Goal: Task Accomplishment & Management: Use online tool/utility

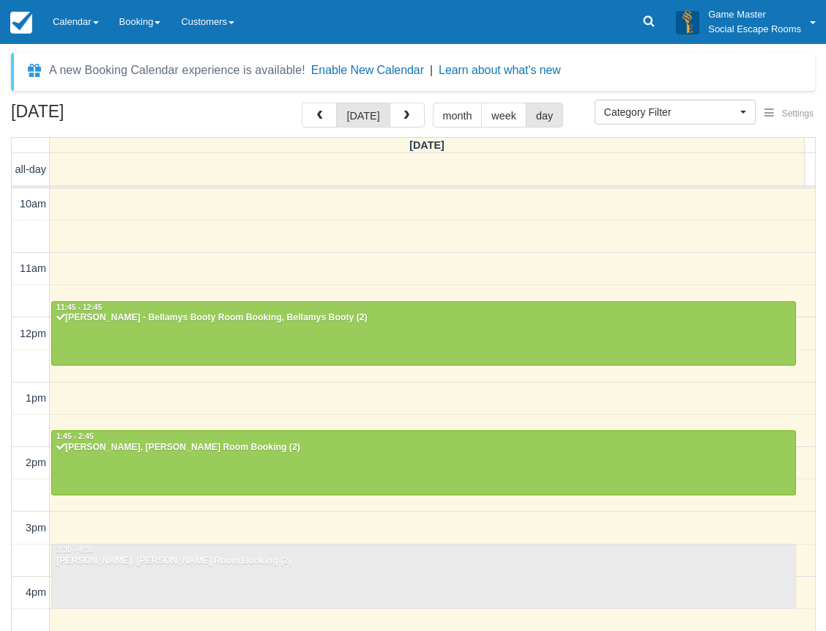
select select
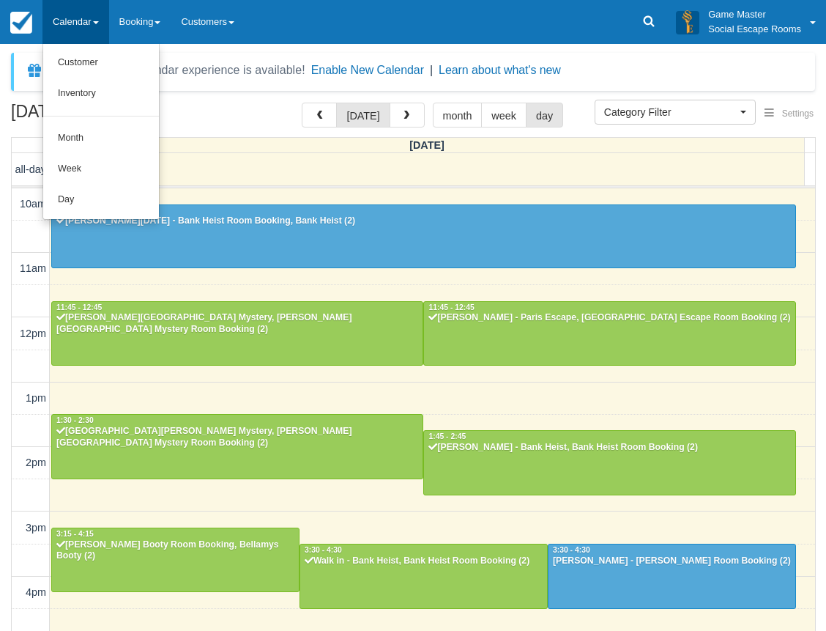
select select
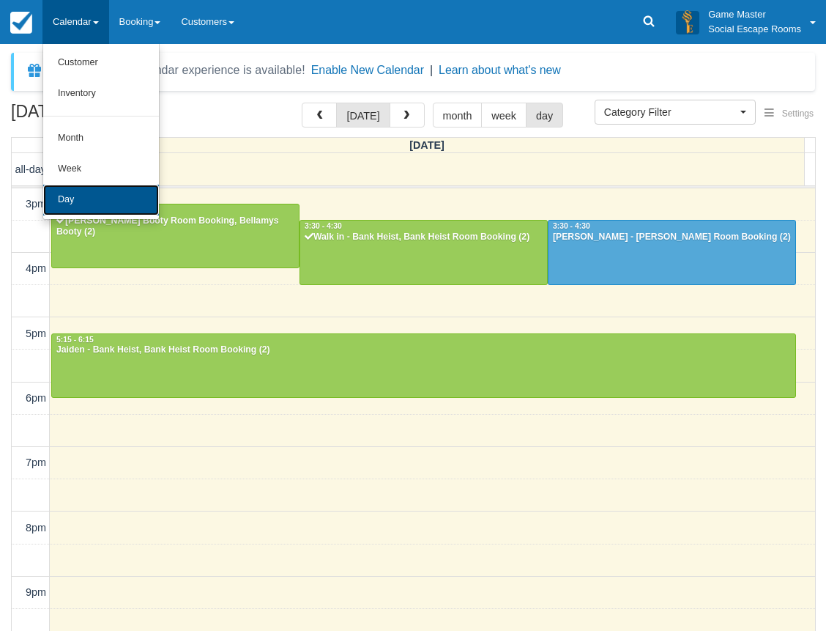
click at [68, 201] on link "Day" at bounding box center [101, 200] width 116 height 31
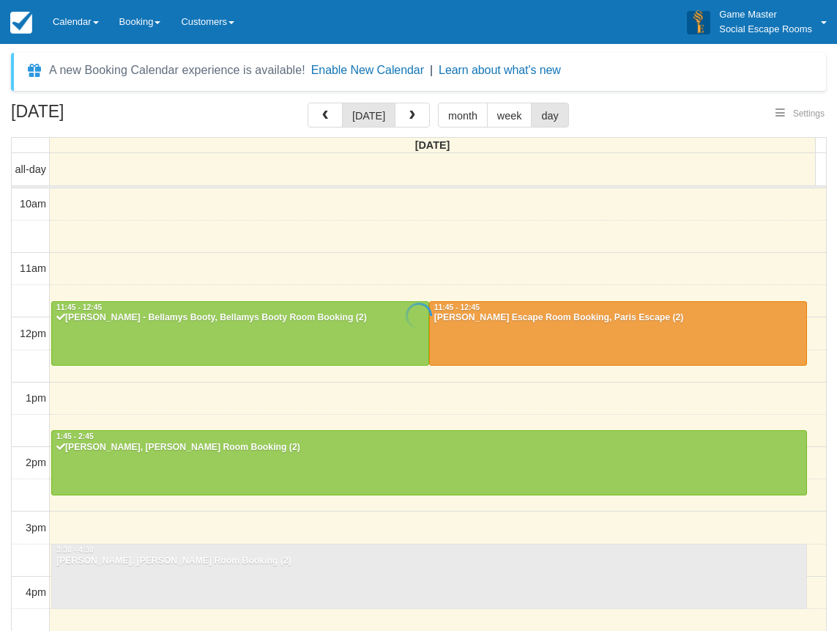
select select
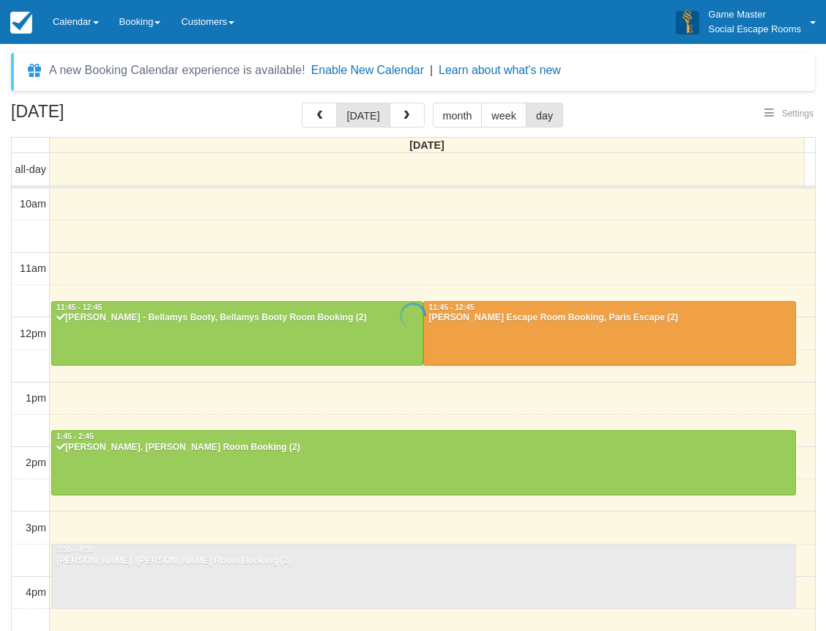
scroll to position [130, 0]
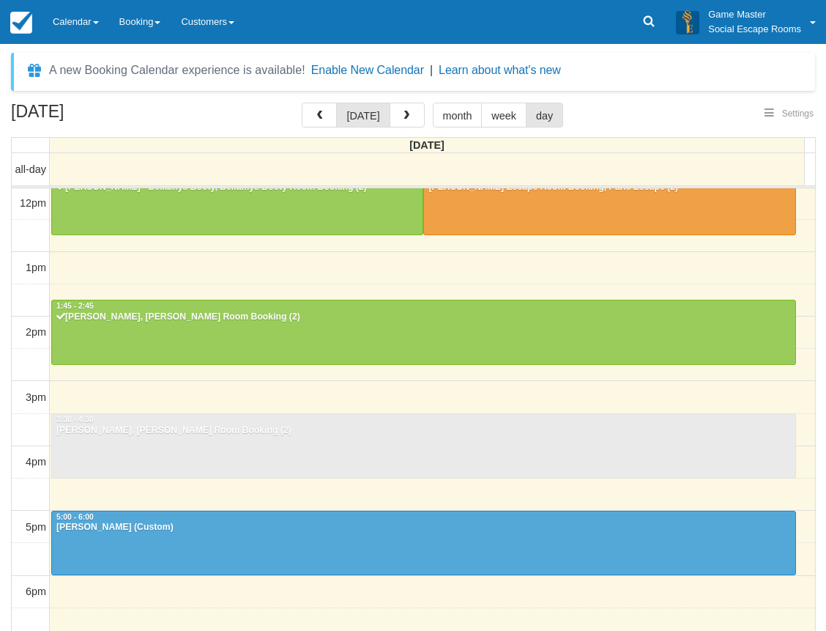
select select
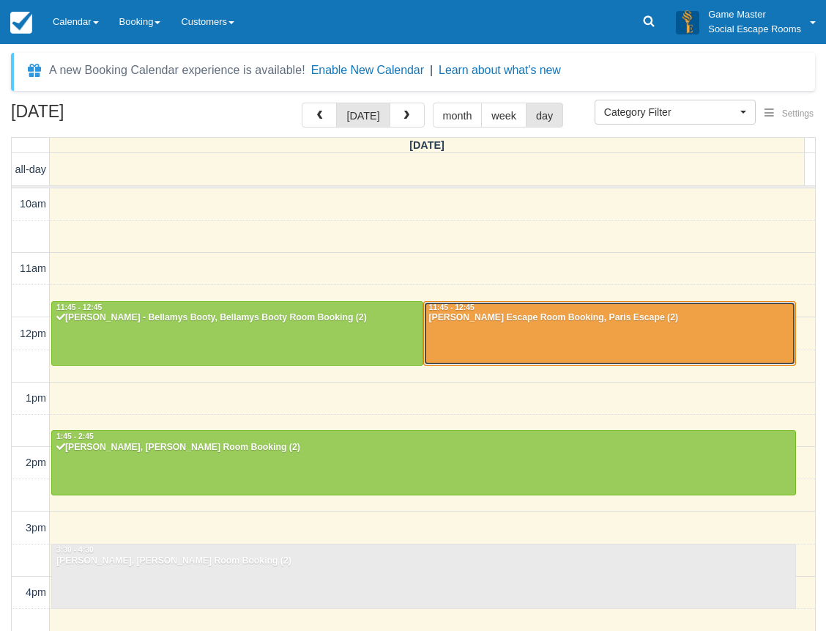
click at [491, 317] on div "Alex - Paris Escape Room Booking, Paris Escape (2)" at bounding box center [609, 318] width 363 height 12
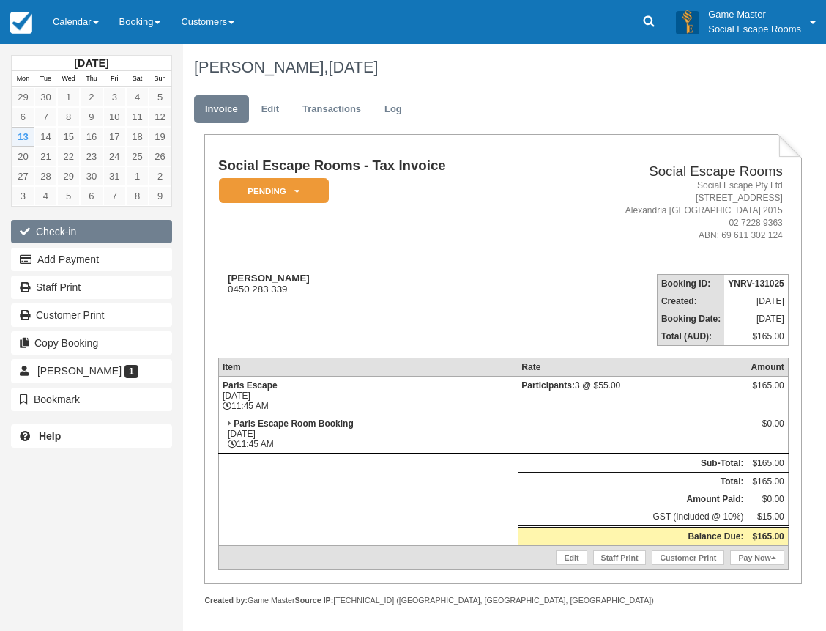
click at [63, 233] on button "Check-in" at bounding box center [91, 231] width 161 height 23
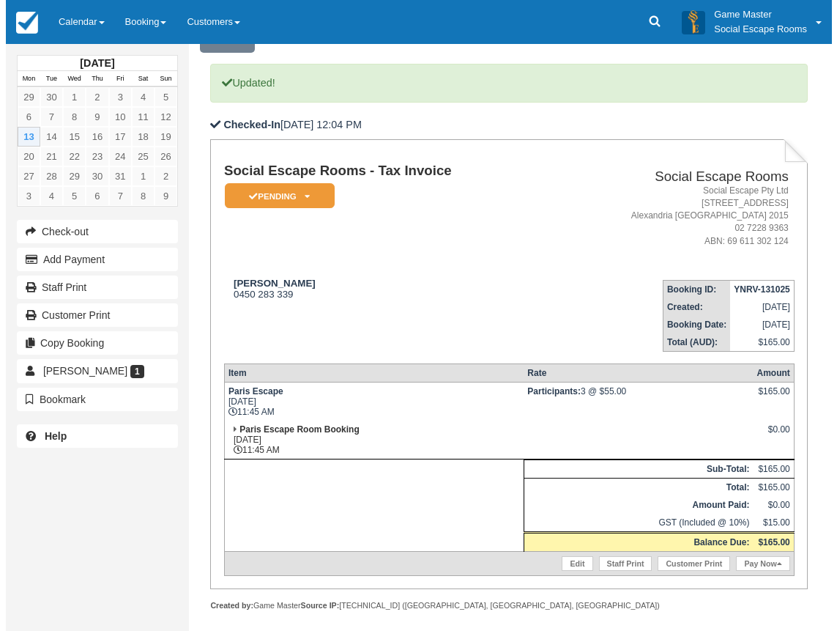
scroll to position [146, 0]
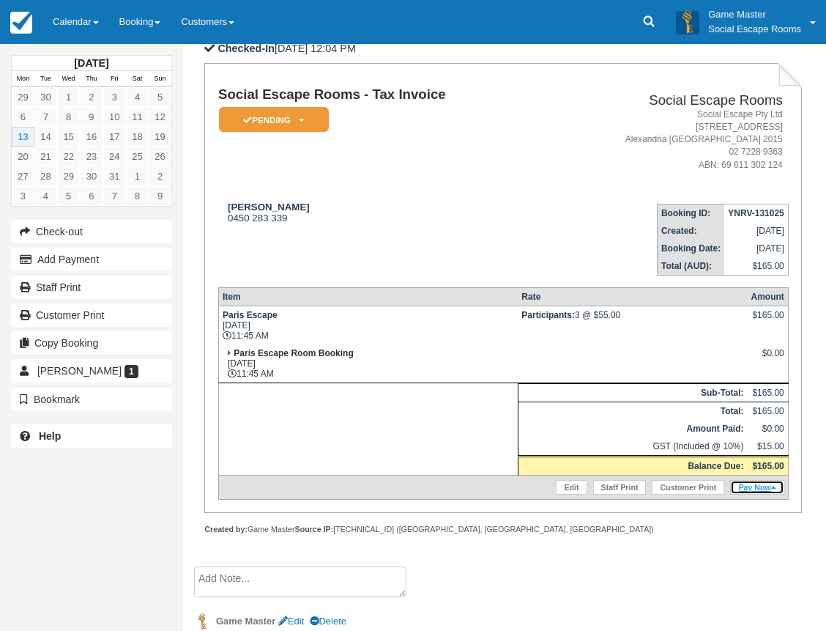
click at [770, 488] on link "Pay Now" at bounding box center [756, 487] width 53 height 15
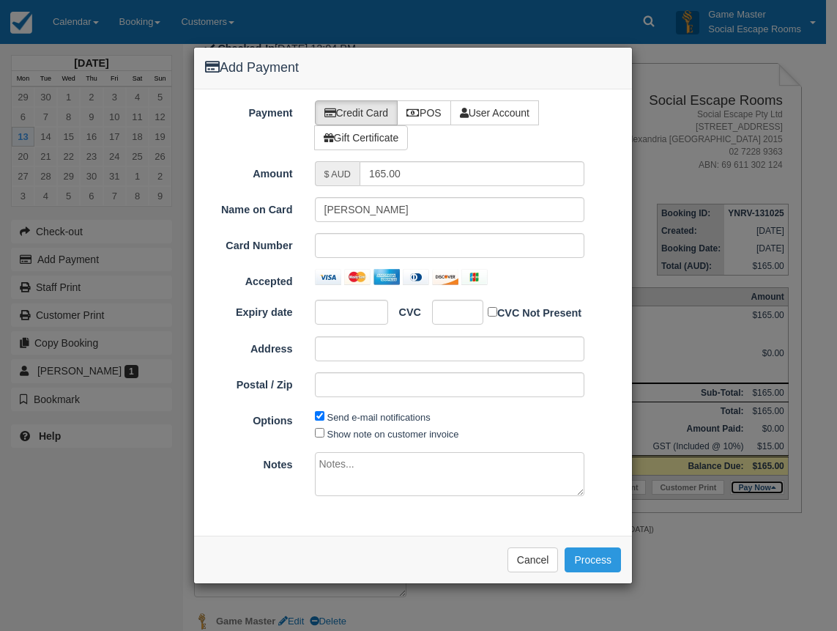
type input "13/10/2025"
click at [423, 123] on label "POS" at bounding box center [424, 112] width 54 height 25
radio input "true"
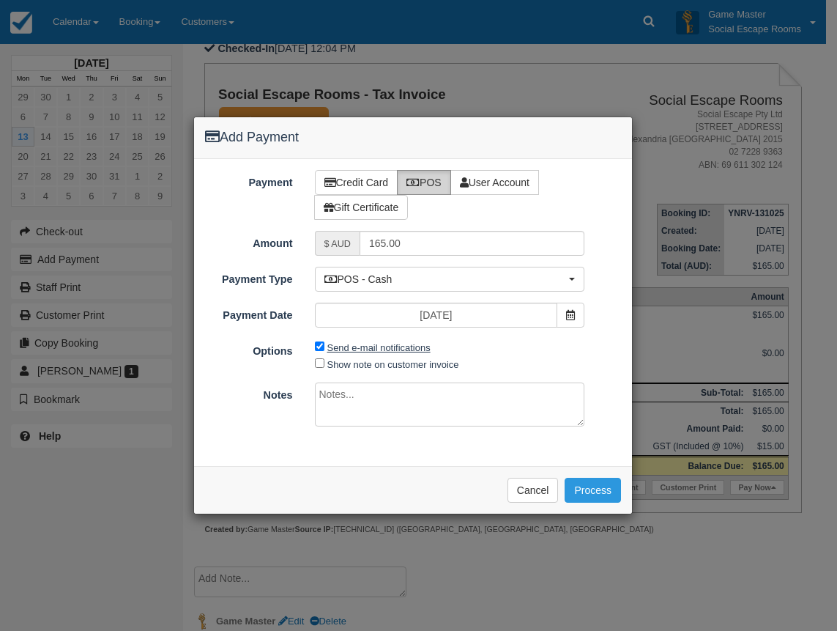
click at [355, 345] on label "Send e-mail notifications" at bounding box center [378, 347] width 103 height 11
click at [324, 345] on input "Send e-mail notifications" at bounding box center [320, 346] width 10 height 10
checkbox input "false"
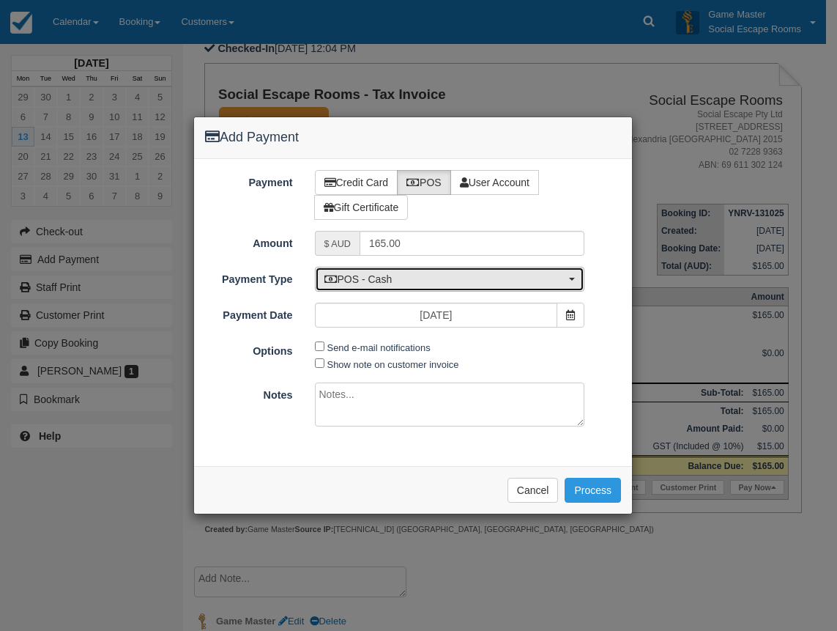
click at [373, 281] on span "POS - Cash" at bounding box center [445, 279] width 242 height 15
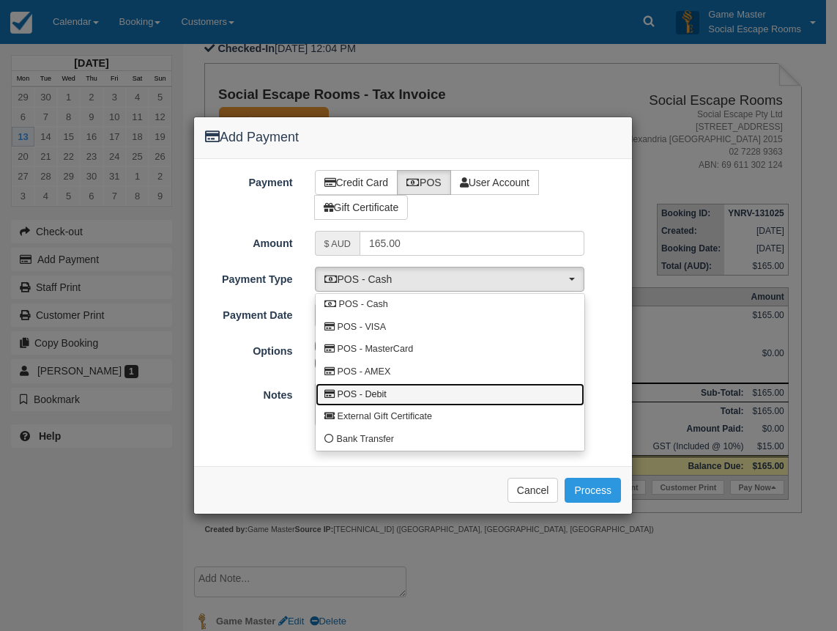
click at [381, 387] on link "POS - Debit" at bounding box center [450, 394] width 269 height 23
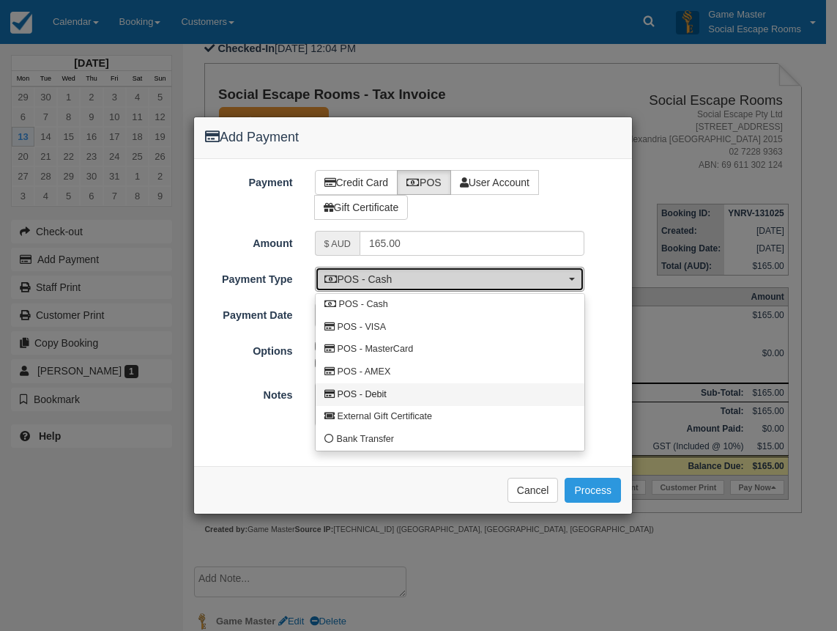
select select "DEBIT"
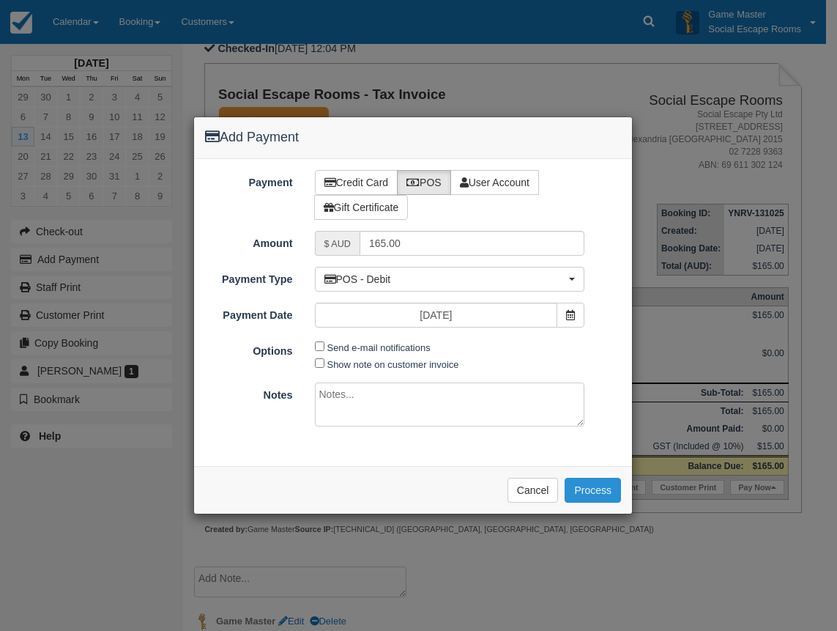
click at [586, 489] on button "Process" at bounding box center [593, 490] width 56 height 25
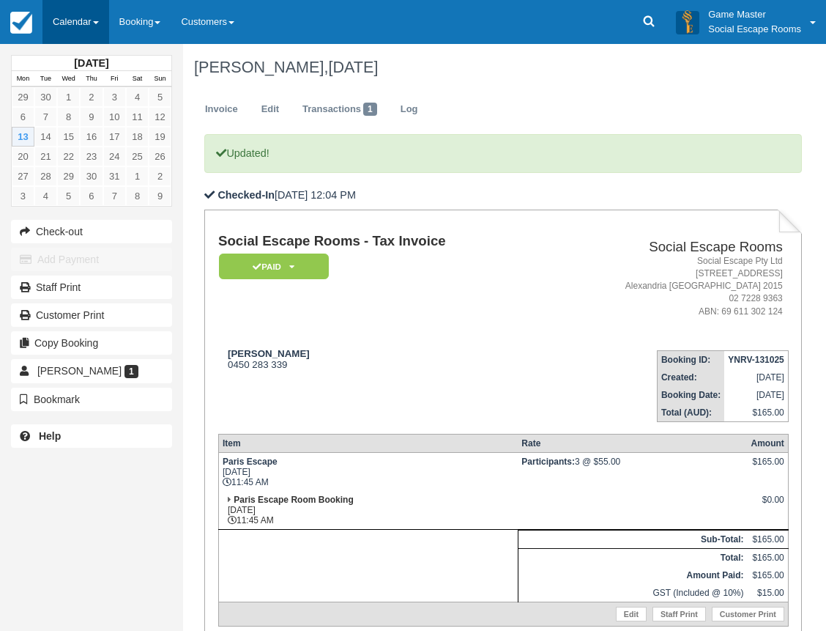
click at [92, 26] on link "Calendar" at bounding box center [75, 22] width 67 height 44
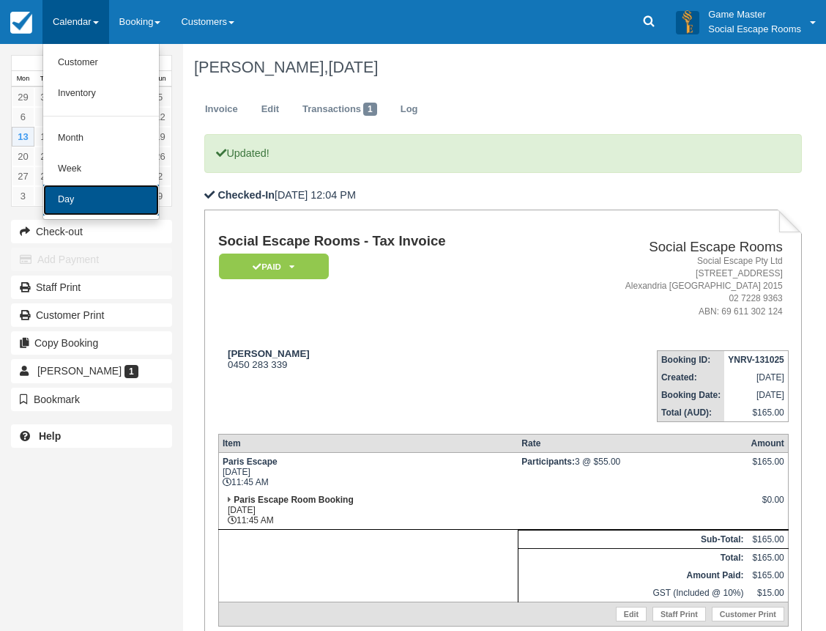
click at [88, 207] on link "Day" at bounding box center [101, 200] width 116 height 31
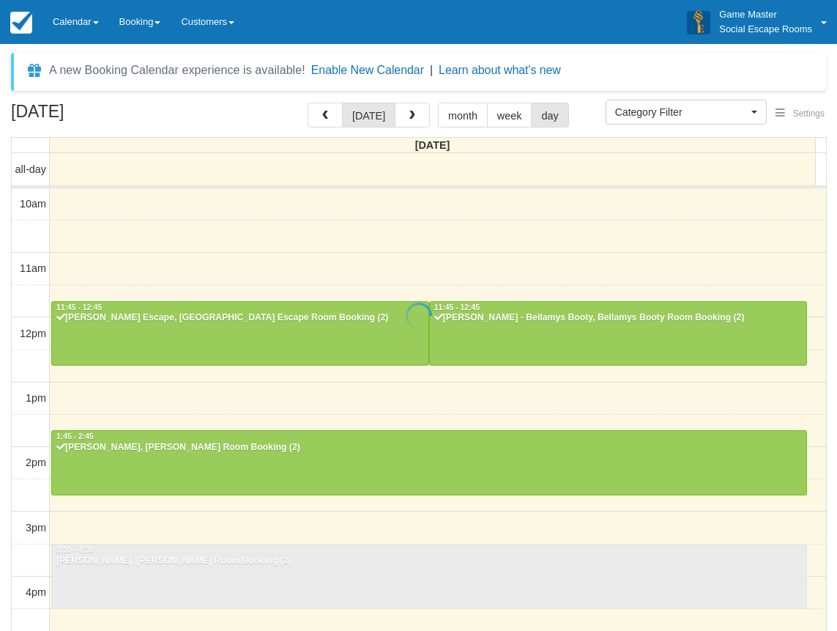
select select
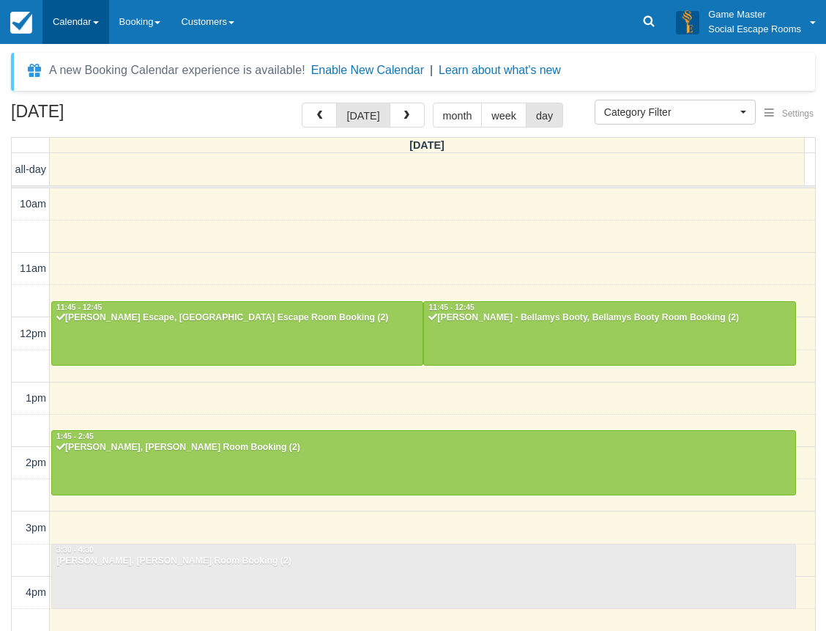
click at [70, 24] on link "Calendar" at bounding box center [75, 22] width 67 height 44
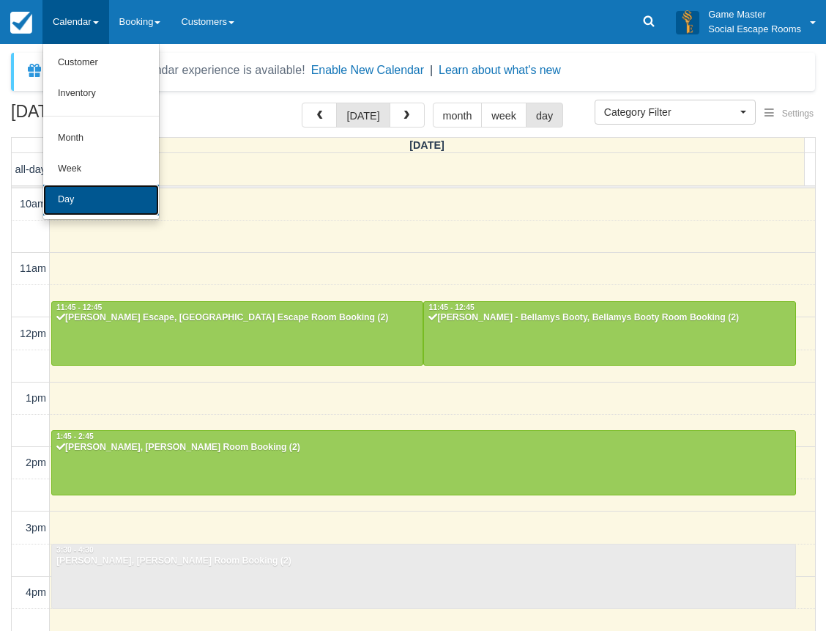
click at [83, 193] on link "Day" at bounding box center [101, 200] width 116 height 31
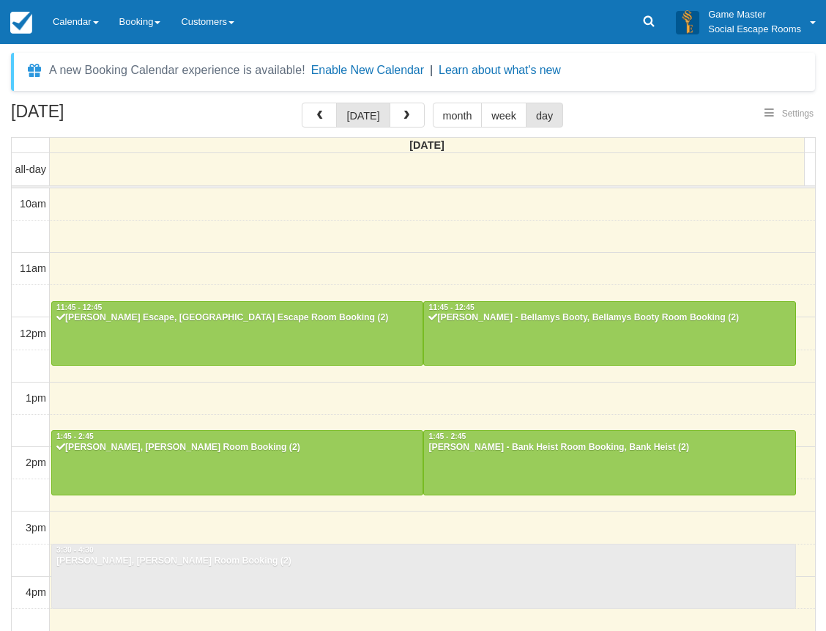
select select
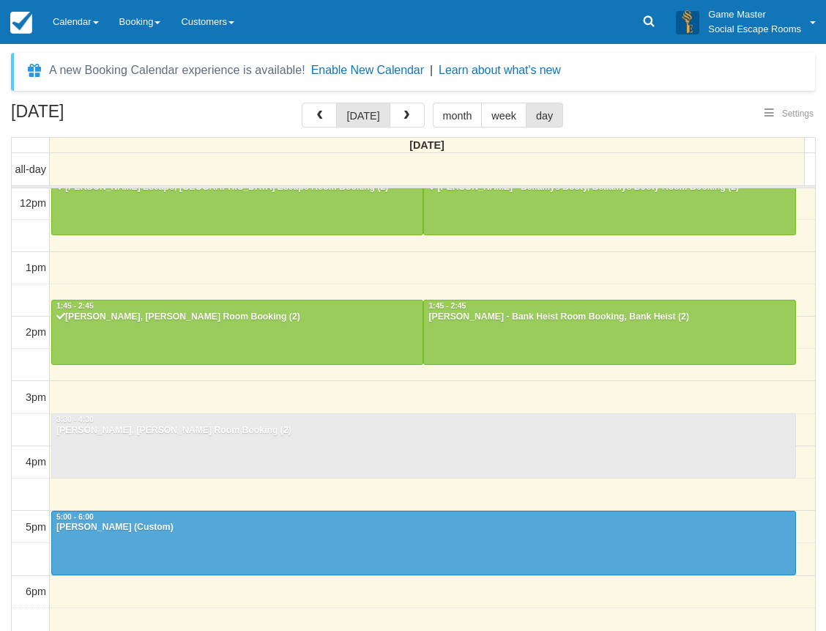
select select
click at [80, 15] on link "Calendar" at bounding box center [75, 22] width 67 height 44
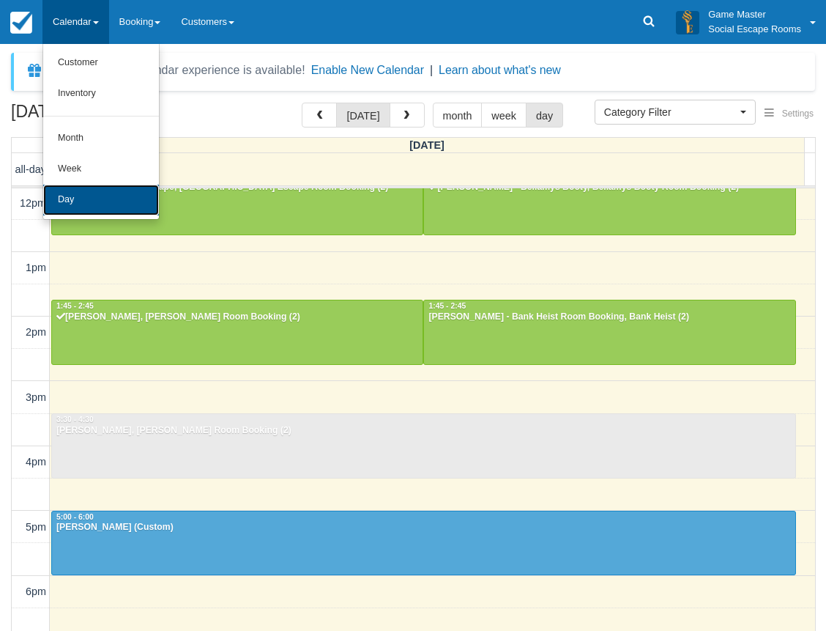
click at [77, 203] on link "Day" at bounding box center [101, 200] width 116 height 31
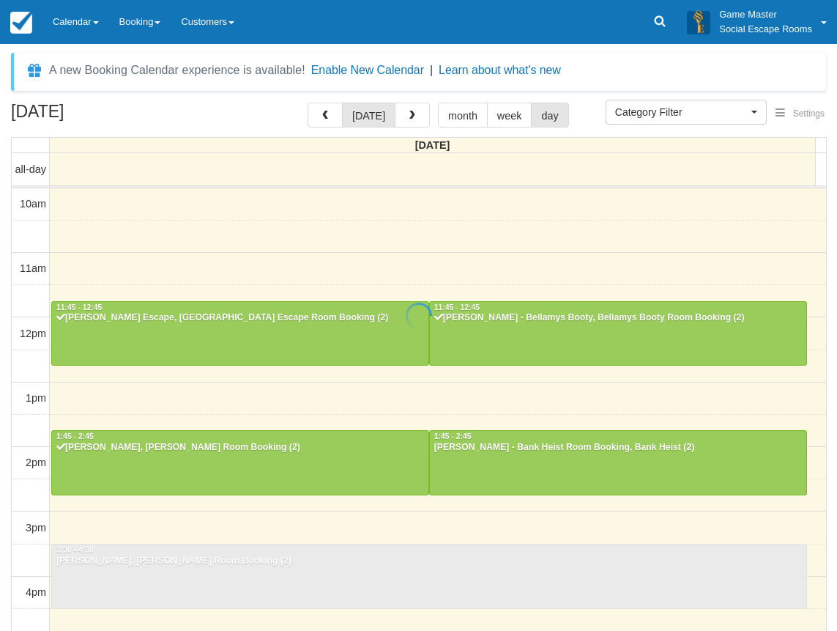
select select
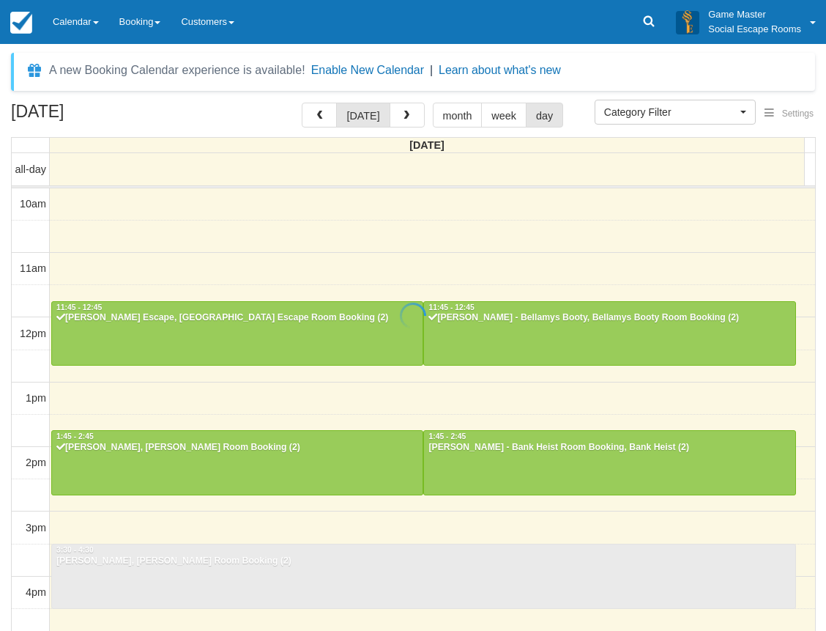
scroll to position [130, 0]
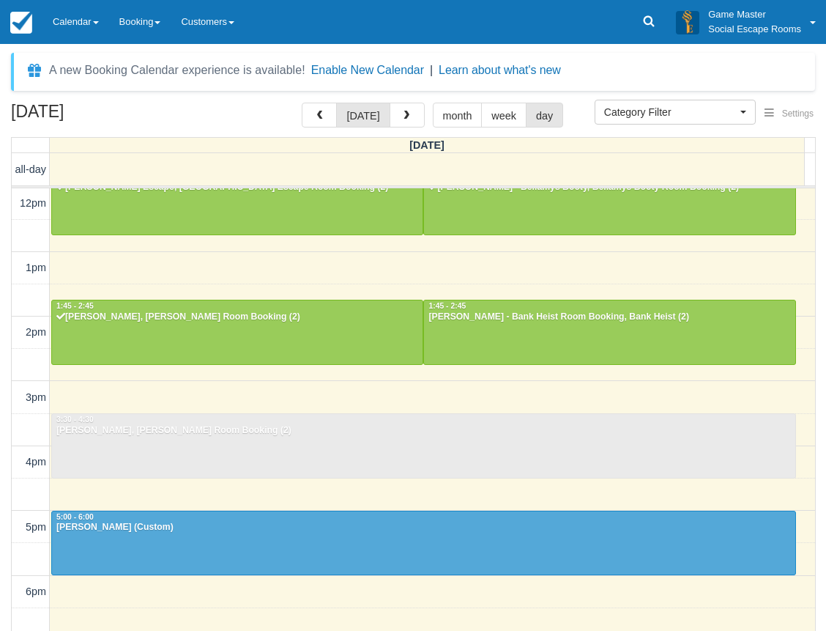
click at [379, 270] on div "10am 11am 12pm 1pm 2pm 3pm 4pm 5pm 6pm 7pm 8pm 9pm 10pm 11:45 - 12:45 Alex - [G…" at bounding box center [413, 462] width 803 height 809
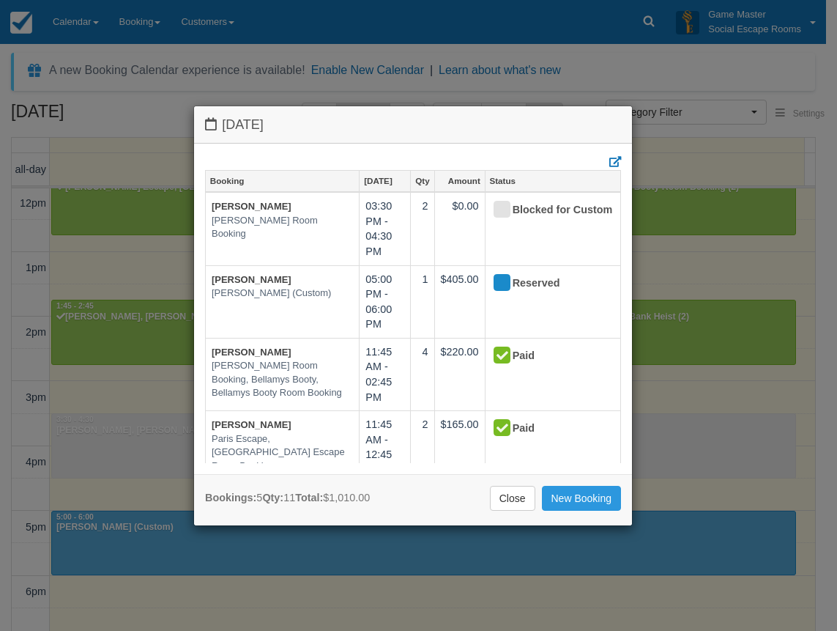
click at [517, 500] on link "Close" at bounding box center [512, 498] width 45 height 25
